Goal: Task Accomplishment & Management: Use online tool/utility

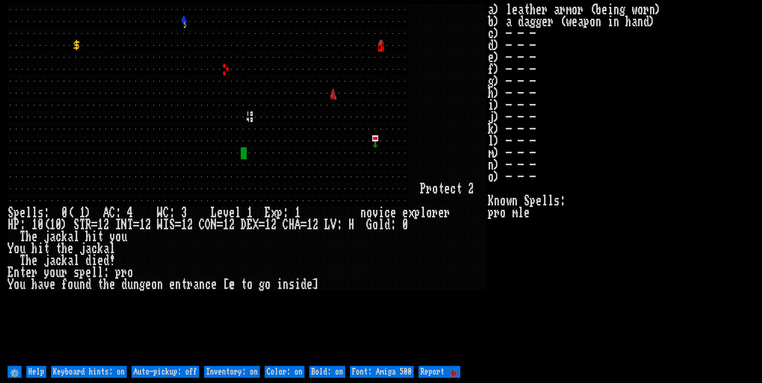
click at [182, 372] on off "Auto-pickup: off" at bounding box center [165, 372] width 68 height 12
type off "Auto-pickup: on"
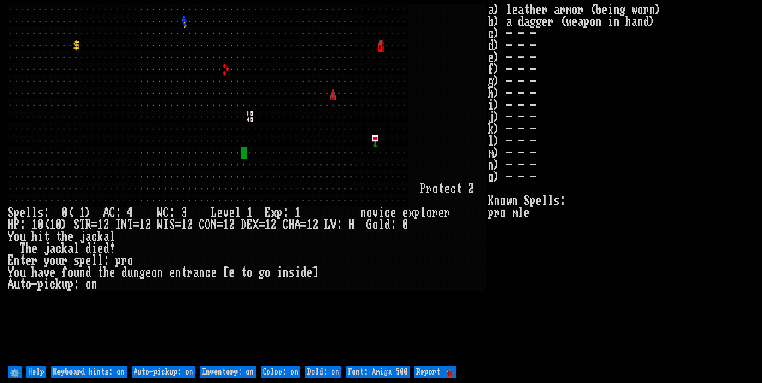
click at [233, 373] on on "Inventory: on" at bounding box center [228, 372] width 56 height 12
type on "Inventory: off"
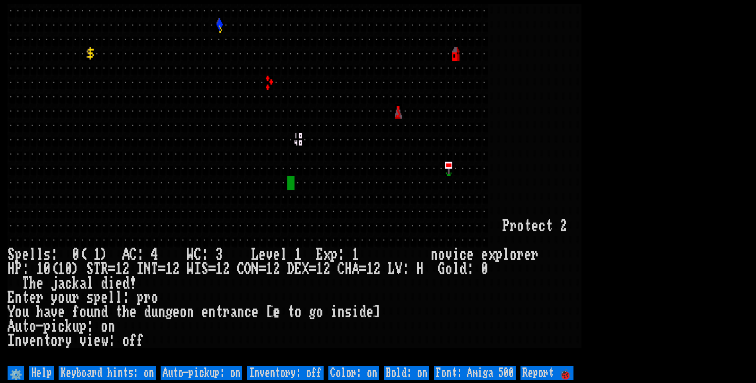
click at [464, 370] on 500 "Font: Amiga 500" at bounding box center [475, 373] width 82 height 14
type 500 "Font: Amiga 1200"
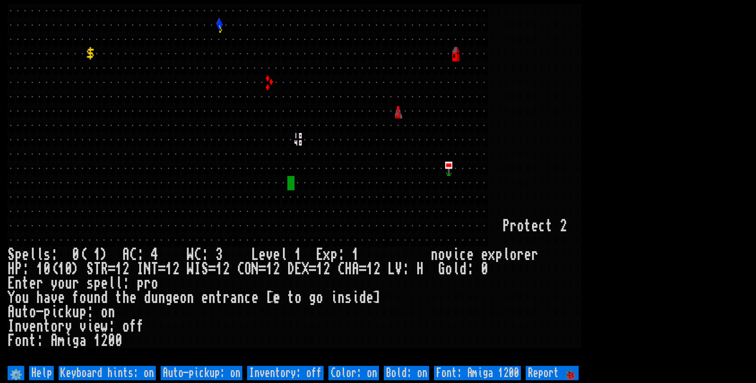
click at [706, 148] on larn at bounding box center [378, 184] width 741 height 360
